Goal: Transaction & Acquisition: Purchase product/service

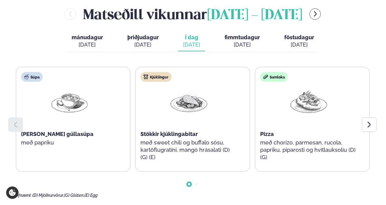
scroll to position [251, 0]
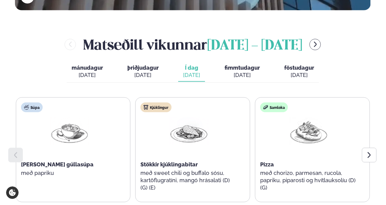
click at [370, 148] on div at bounding box center [369, 155] width 15 height 15
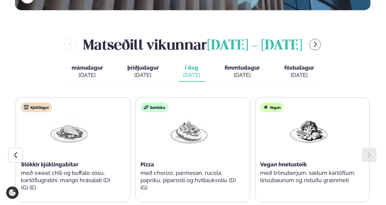
click at [370, 148] on div at bounding box center [369, 155] width 15 height 15
click at [236, 62] on button "fimmtudagur fim. [DATE]" at bounding box center [241, 72] width 45 height 20
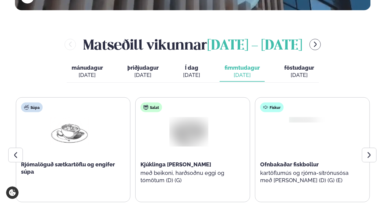
click at [369, 152] on icon at bounding box center [368, 155] width 7 height 7
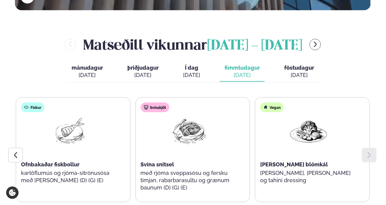
click at [369, 152] on icon at bounding box center [368, 155] width 7 height 7
click at [295, 65] on span "föstudagur" at bounding box center [299, 68] width 30 height 6
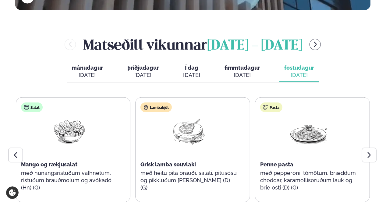
click at [366, 152] on icon at bounding box center [368, 155] width 7 height 7
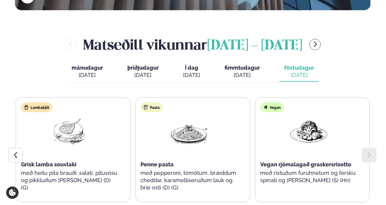
click at [366, 152] on icon at bounding box center [368, 155] width 7 height 7
click at [99, 65] on span "mánudagur" at bounding box center [87, 68] width 31 height 6
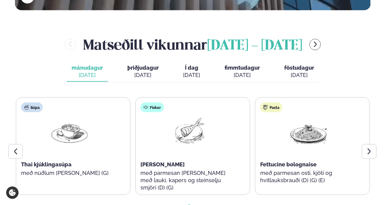
click at [372, 148] on icon at bounding box center [368, 151] width 7 height 7
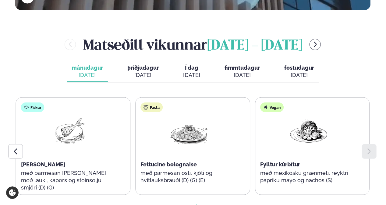
click at [372, 148] on icon at bounding box center [368, 151] width 7 height 7
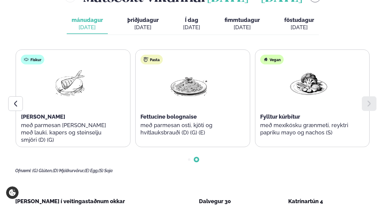
scroll to position [312, 0]
